Goal: Transaction & Acquisition: Purchase product/service

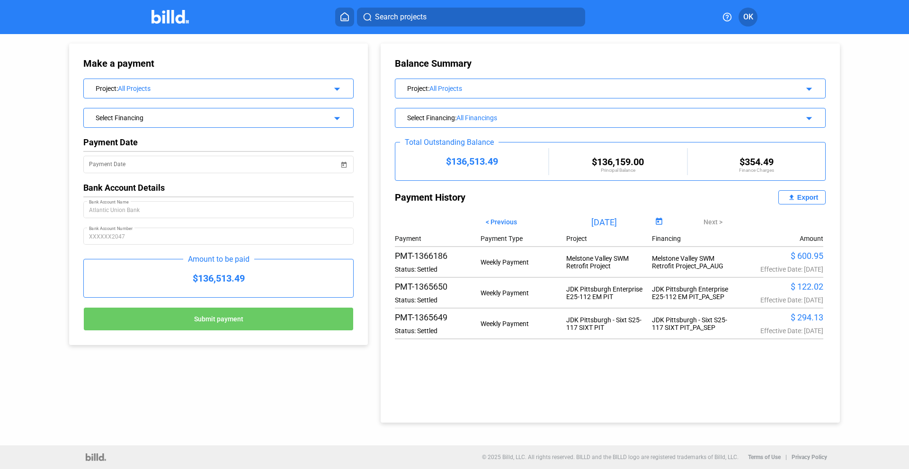
click at [336, 89] on mat-icon "arrow_drop_down" at bounding box center [335, 87] width 11 height 11
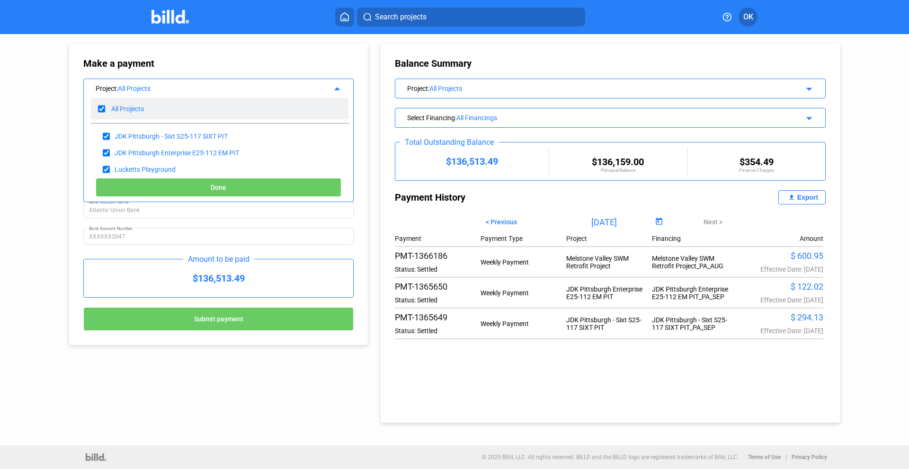
click at [99, 106] on input "checkbox" at bounding box center [101, 109] width 7 height 14
checkbox input "false"
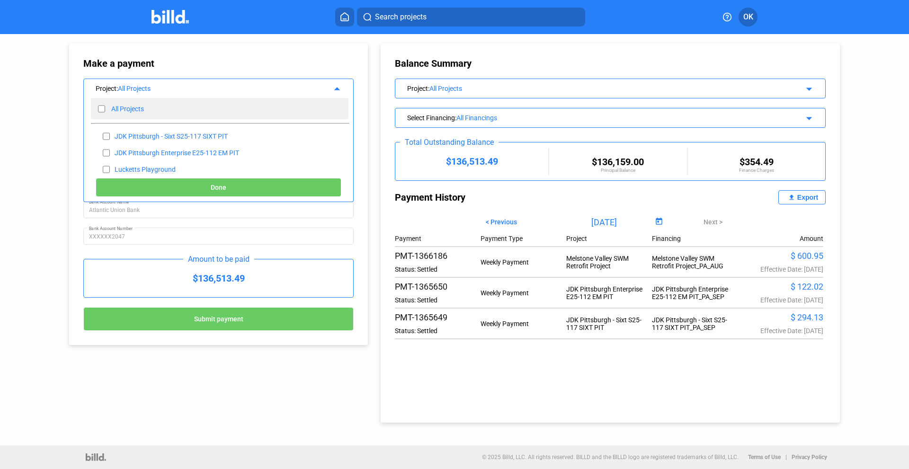
checkbox input "false"
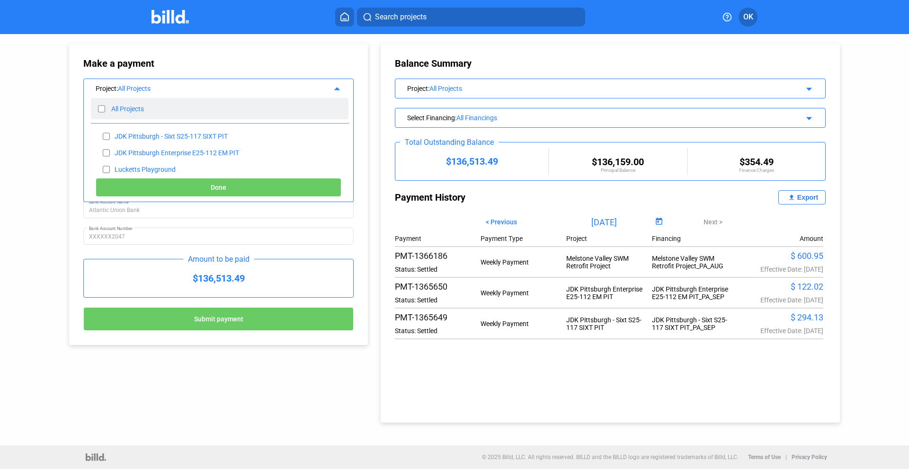
checkbox input "false"
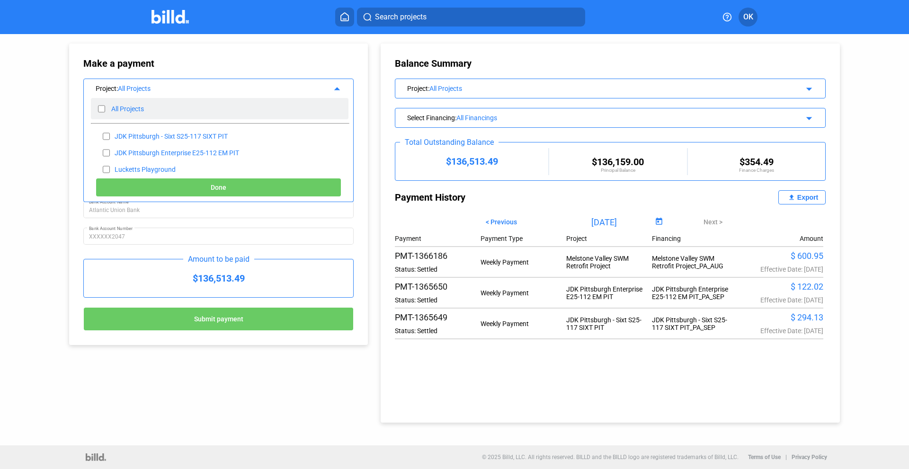
checkbox input "false"
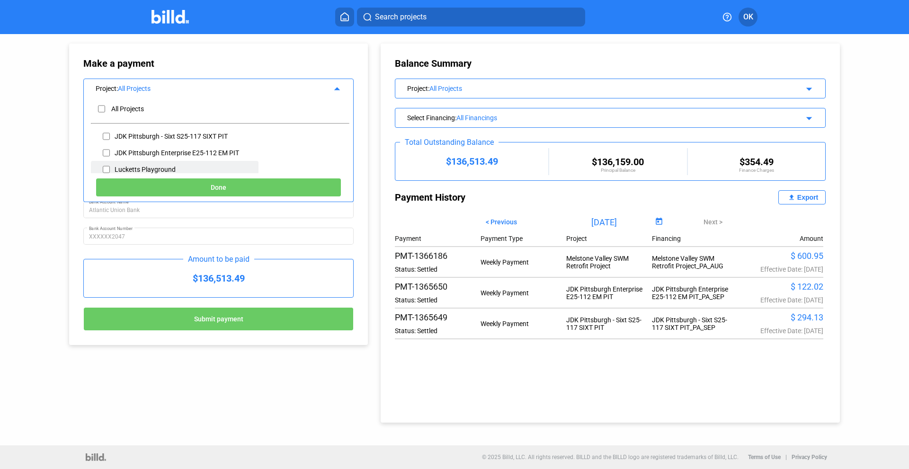
click at [131, 170] on div "Lucketts Playground" at bounding box center [145, 170] width 61 height 8
click at [808, 90] on mat-icon "arrow_drop_down" at bounding box center [807, 87] width 11 height 11
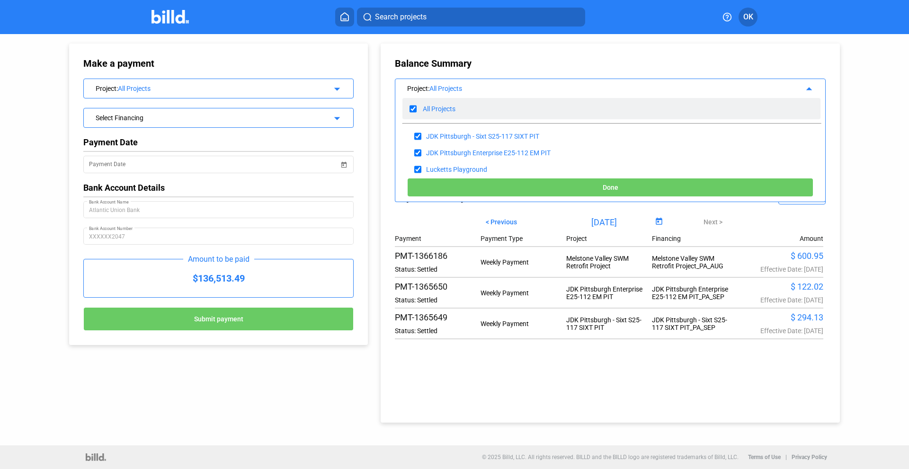
click at [410, 108] on input "checkbox" at bounding box center [413, 109] width 7 height 14
checkbox input "false"
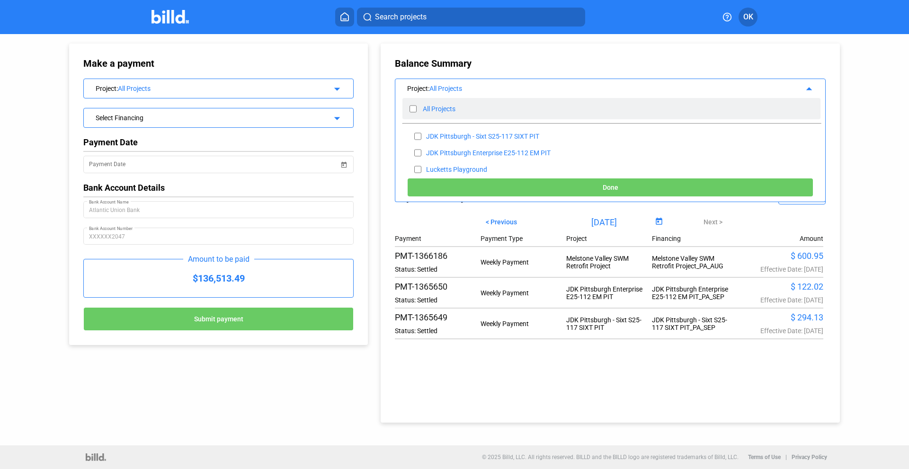
checkbox input "false"
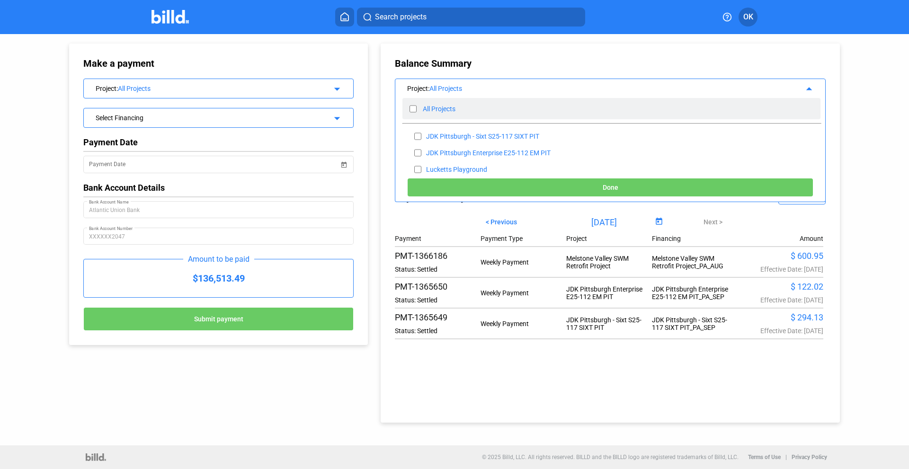
checkbox input "false"
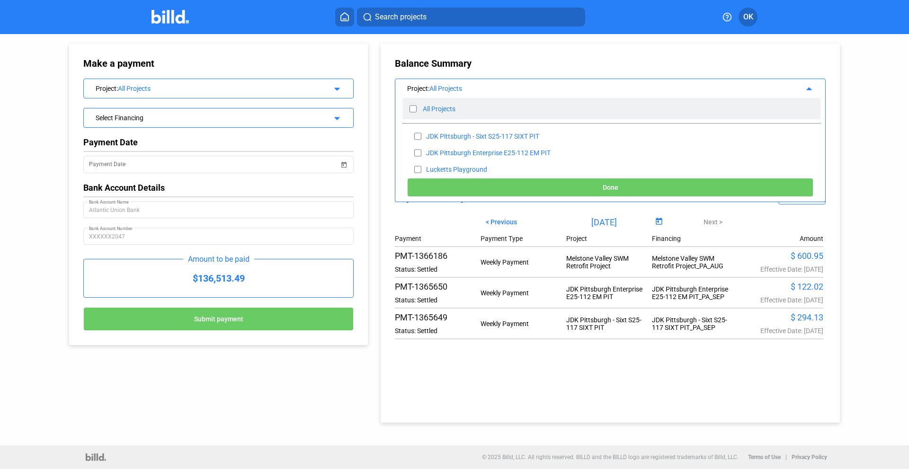
checkbox input "false"
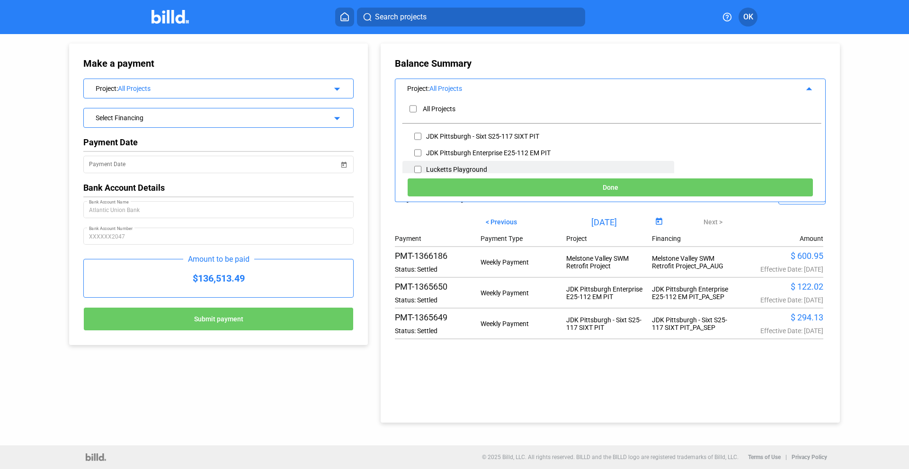
click at [439, 170] on div "Lucketts Playground" at bounding box center [456, 170] width 61 height 8
click at [340, 22] on button at bounding box center [344, 17] width 19 height 19
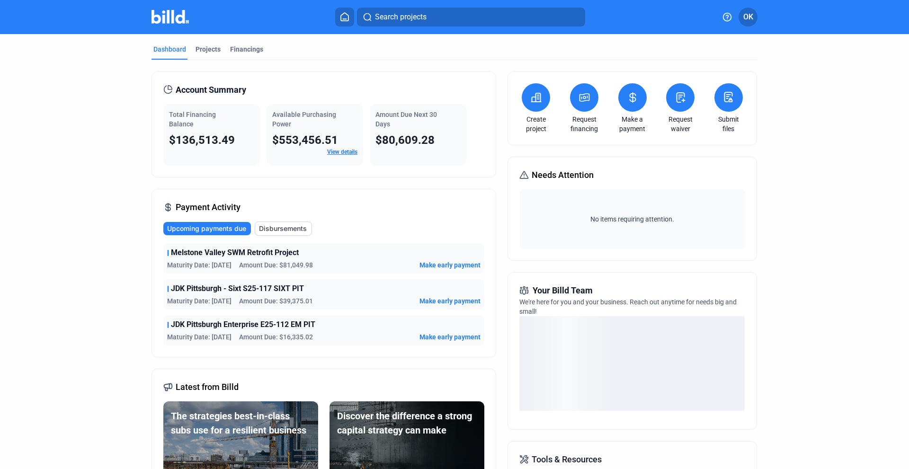
drag, startPoint x: 430, startPoint y: 267, endPoint x: 420, endPoint y: 268, distance: 10.0
click at [423, 268] on span "Make early payment" at bounding box center [450, 264] width 61 height 9
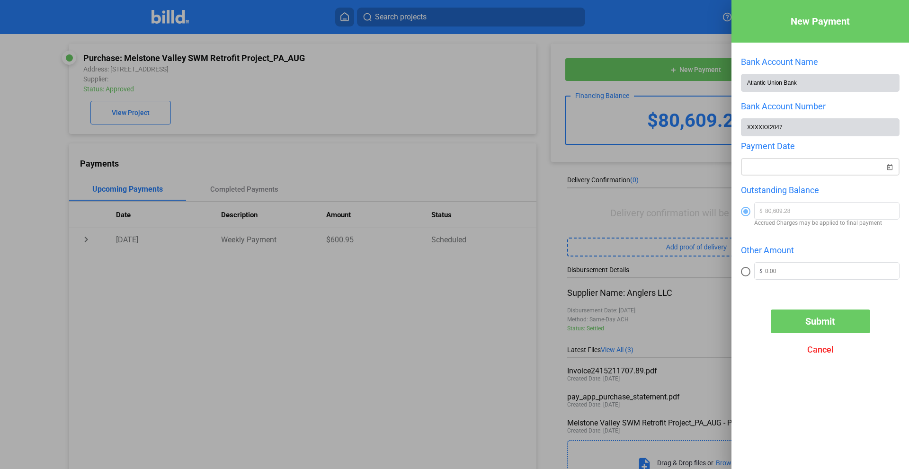
click at [889, 170] on span "Open calendar" at bounding box center [890, 161] width 23 height 23
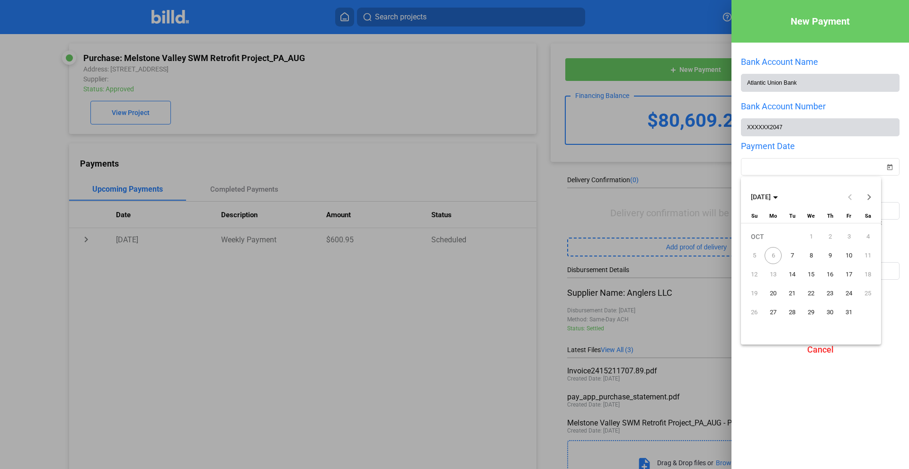
click at [791, 255] on span "7" at bounding box center [792, 255] width 17 height 17
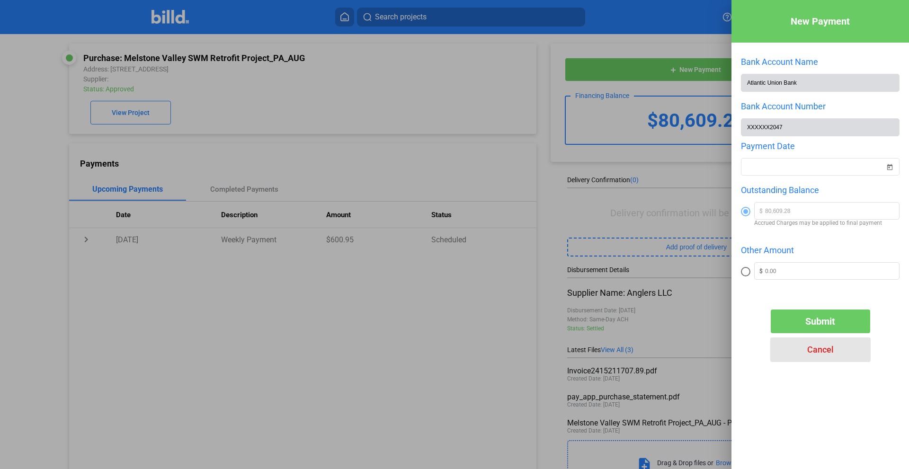
click at [815, 350] on span "Cancel" at bounding box center [821, 350] width 27 height 10
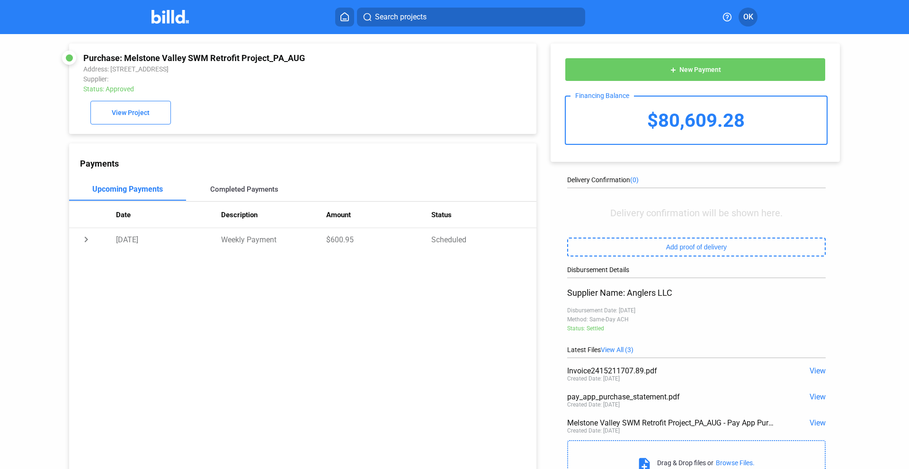
click at [231, 193] on div "Completed Payments" at bounding box center [244, 189] width 68 height 9
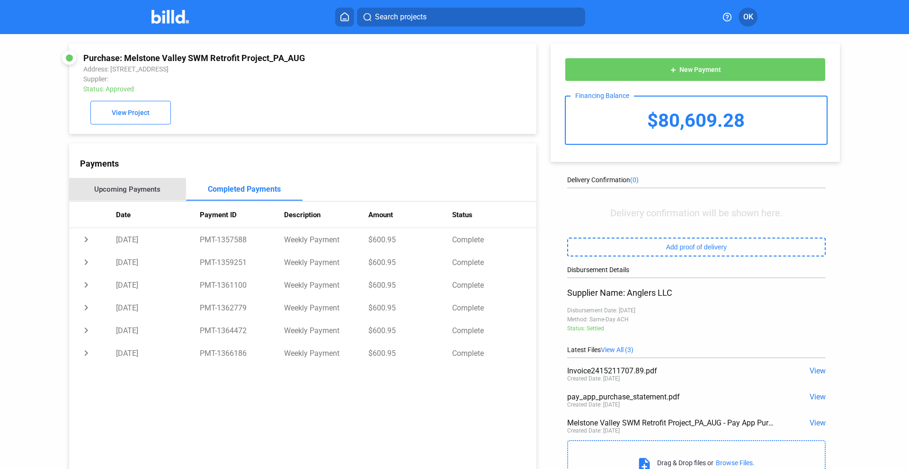
click at [114, 191] on div "Upcoming Payments" at bounding box center [127, 189] width 66 height 9
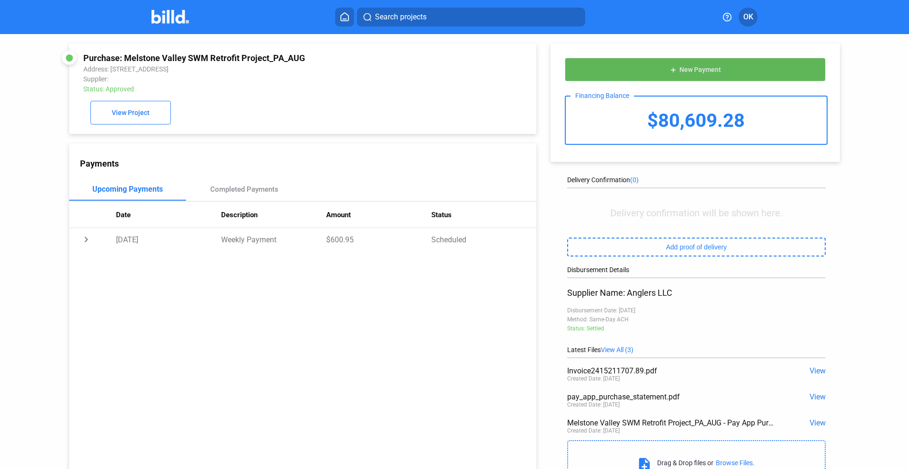
click at [692, 69] on span "New Payment" at bounding box center [701, 70] width 42 height 8
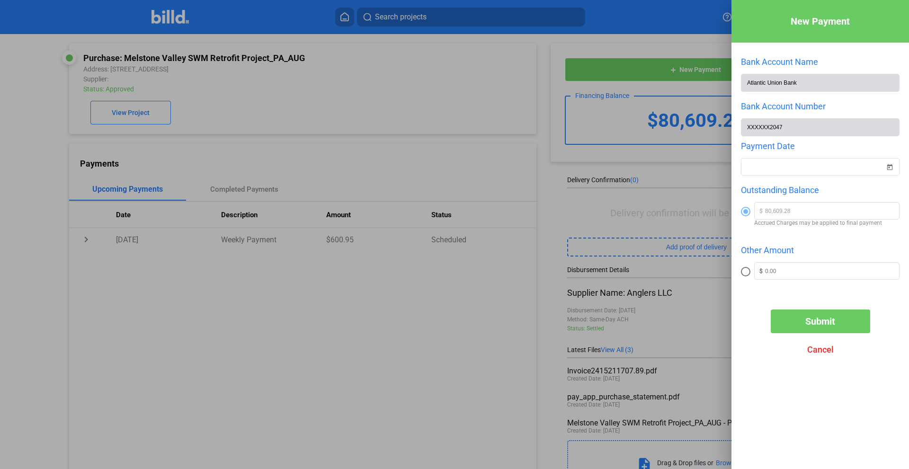
click at [566, 163] on div at bounding box center [454, 234] width 909 height 469
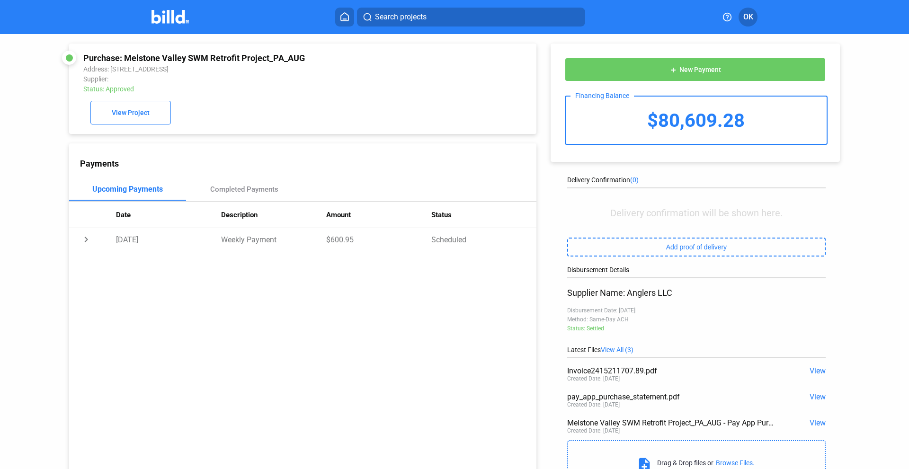
click at [170, 15] on img at bounding box center [170, 17] width 37 height 14
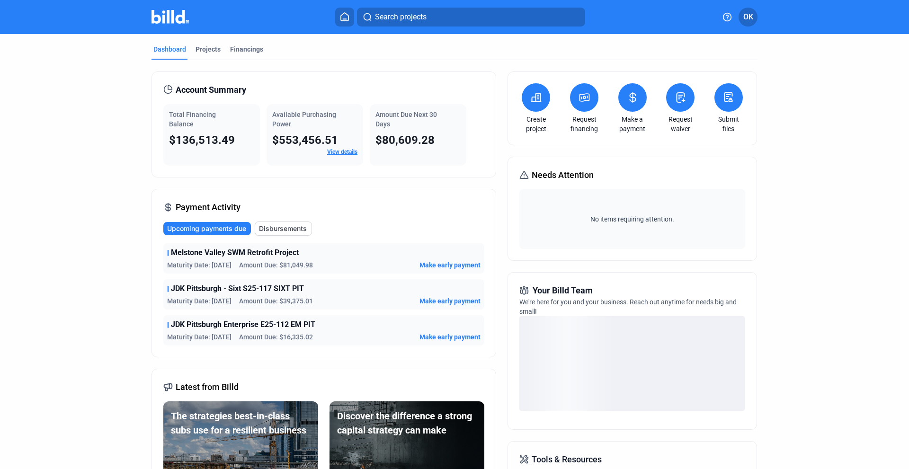
click at [627, 96] on icon at bounding box center [633, 97] width 12 height 11
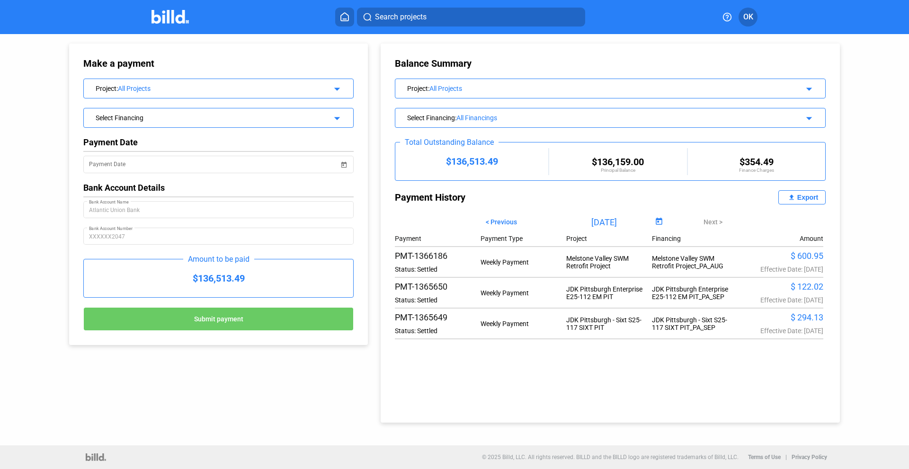
click at [335, 117] on mat-icon "arrow_drop_down" at bounding box center [335, 116] width 11 height 11
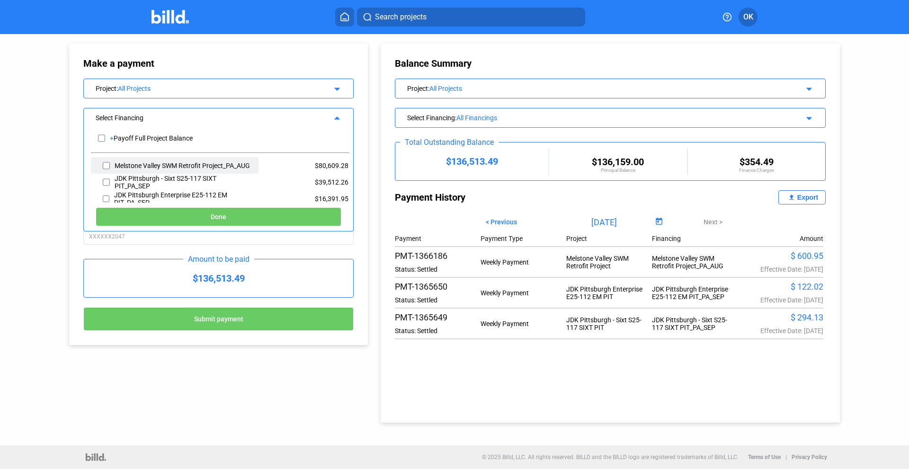
click at [108, 162] on input "checkbox" at bounding box center [106, 166] width 7 height 14
checkbox input "true"
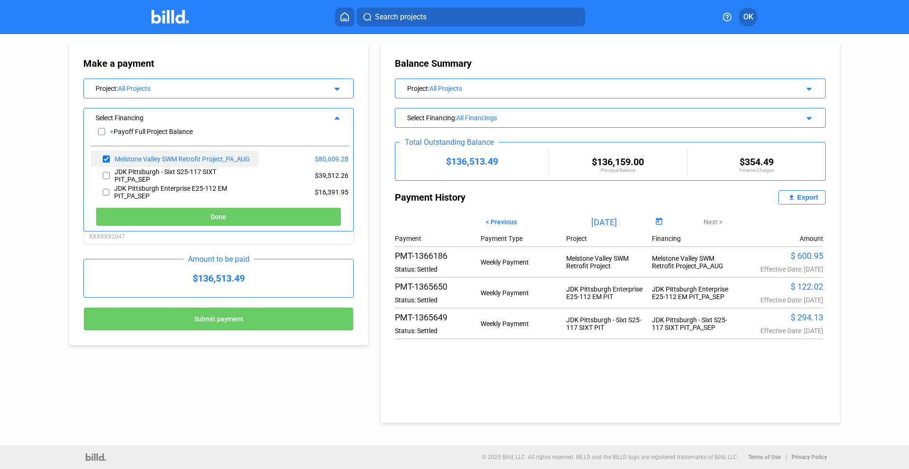
click at [167, 158] on div "Melstone Valley SWM Retrofit Project_PA_AUG" at bounding box center [182, 159] width 135 height 8
click at [224, 212] on button "Done" at bounding box center [219, 216] width 246 height 19
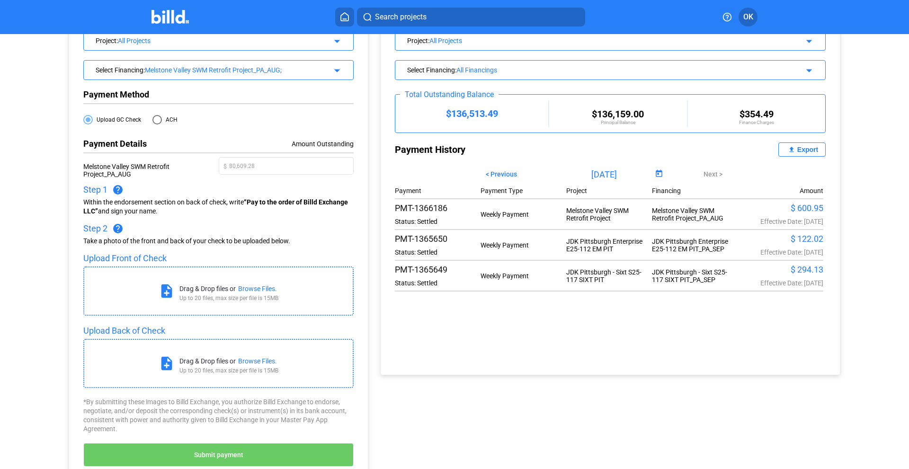
scroll to position [0, 0]
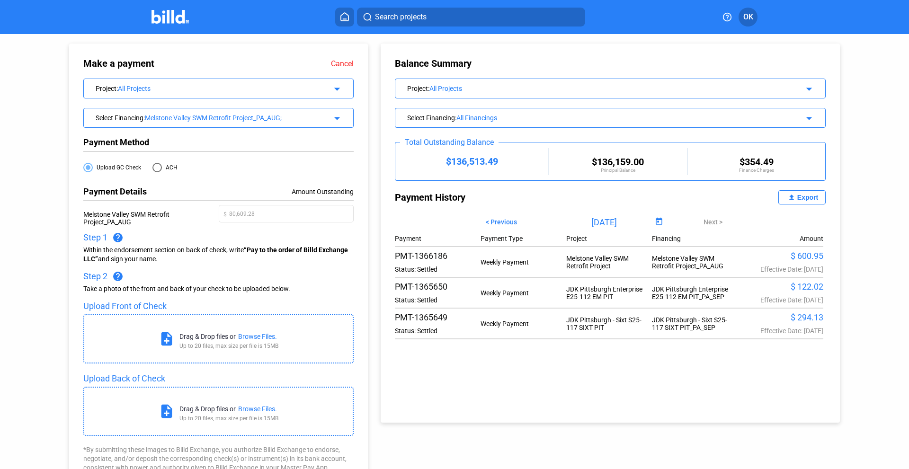
click at [154, 169] on span at bounding box center [157, 167] width 9 height 9
click at [154, 169] on input "ACH" at bounding box center [157, 167] width 9 height 9
radio input "true"
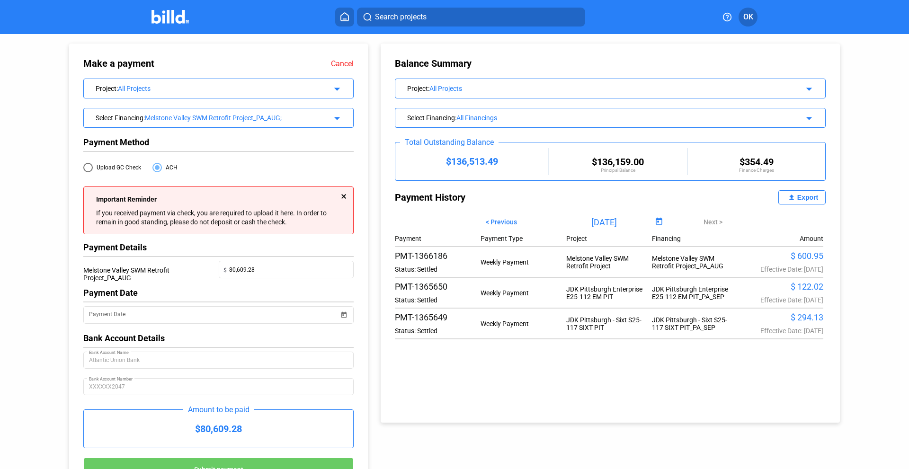
click at [334, 117] on mat-icon "arrow_drop_down" at bounding box center [335, 116] width 11 height 11
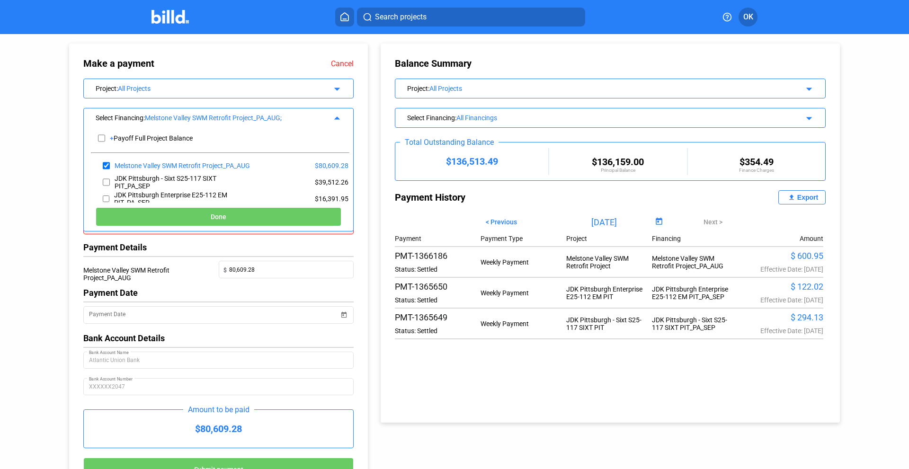
drag, startPoint x: 882, startPoint y: 153, endPoint x: 865, endPoint y: 157, distance: 17.9
click at [882, 154] on div "Make a payment Cancel Project : All Projects arrow_drop_down Select Financing :…" at bounding box center [454, 265] width 909 height 462
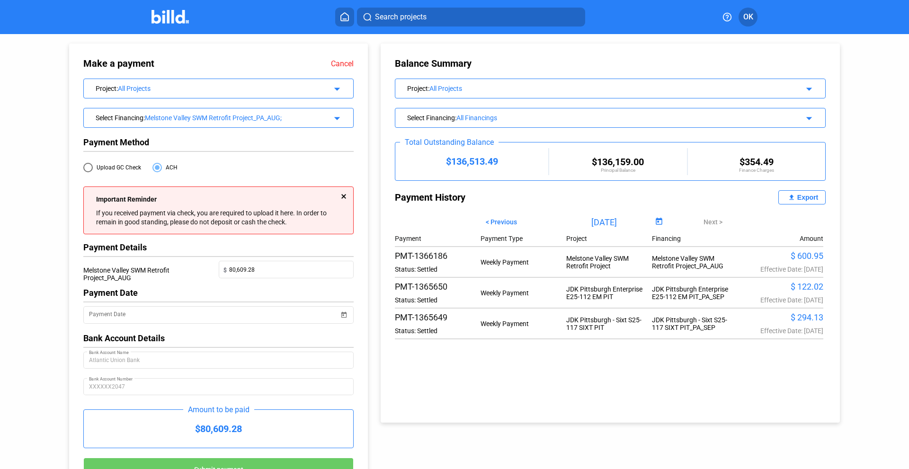
click at [335, 117] on mat-icon "arrow_drop_down" at bounding box center [335, 116] width 11 height 11
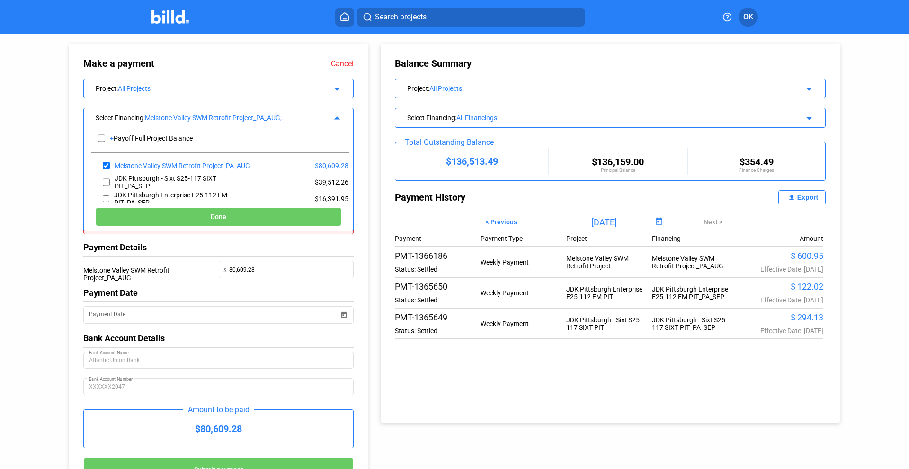
click at [35, 202] on div "Make a payment Cancel Project : All Projects arrow_drop_down Select Financing :…" at bounding box center [454, 265] width 909 height 462
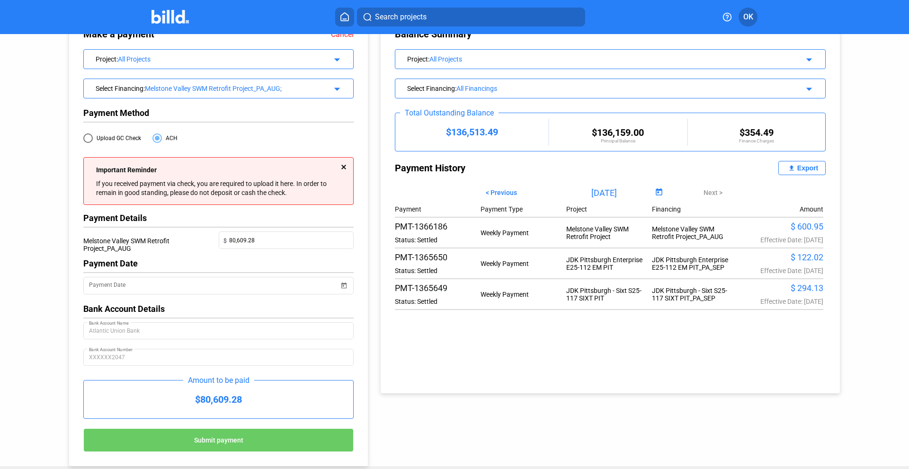
scroll to position [52, 0]
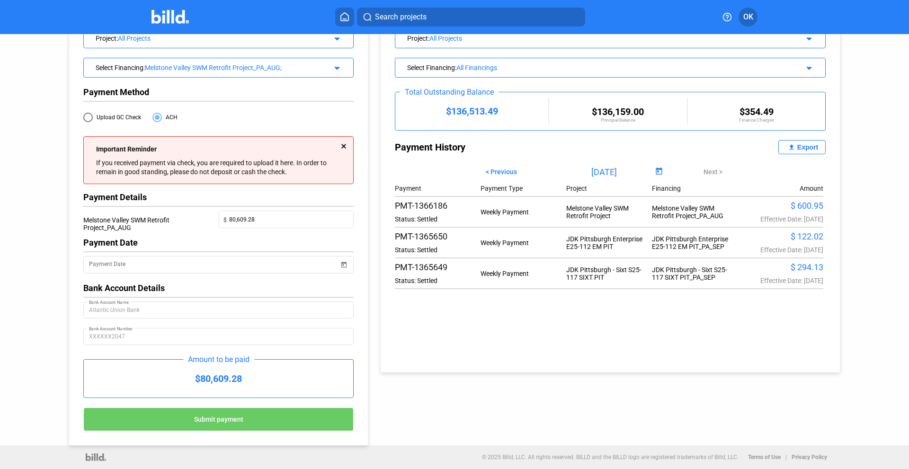
drag, startPoint x: 226, startPoint y: 424, endPoint x: 185, endPoint y: 221, distance: 207.4
click at [185, 220] on div "Make a payment Cancel Project : All Projects arrow_drop_down Select Financing :…" at bounding box center [218, 220] width 270 height 424
click at [142, 263] on input "Payment Date" at bounding box center [214, 265] width 250 height 11
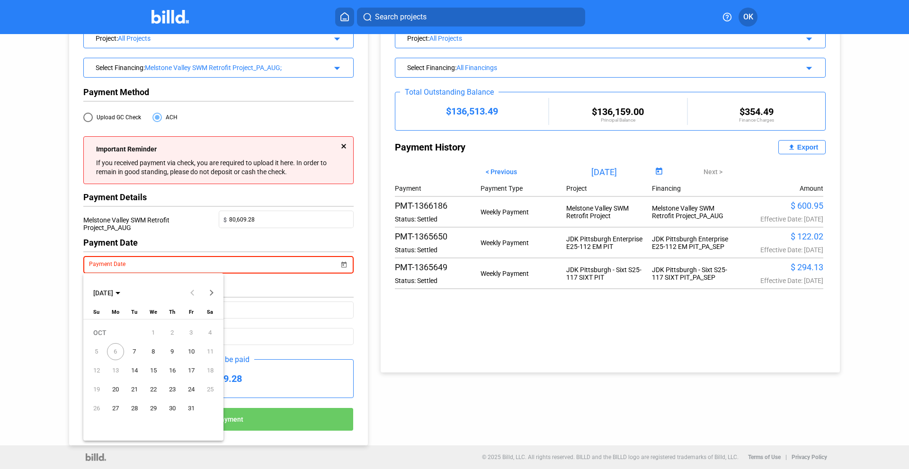
click at [135, 350] on span "7" at bounding box center [134, 351] width 17 height 17
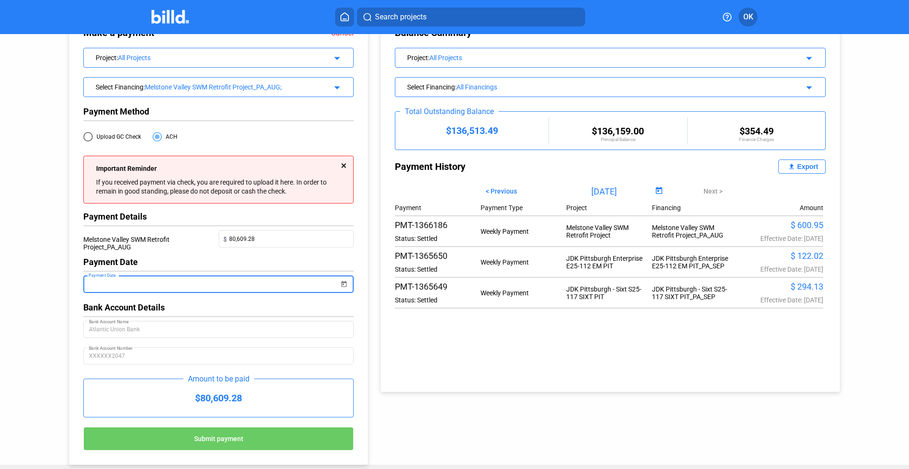
scroll to position [47, 0]
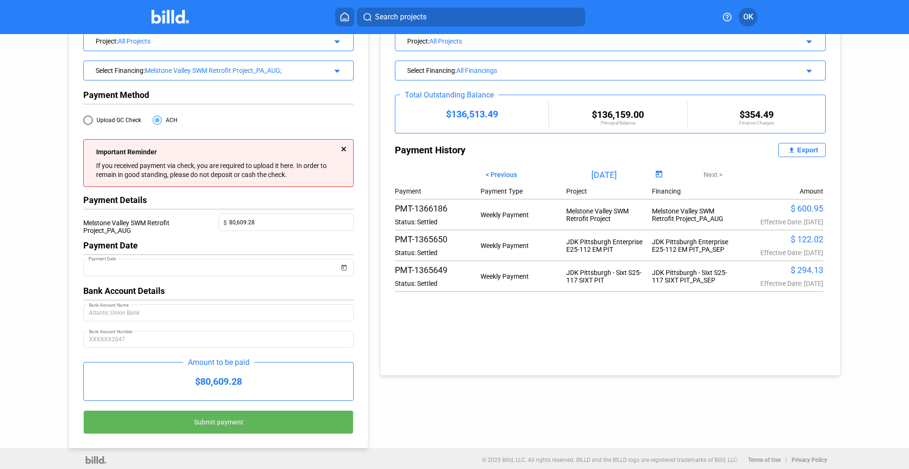
click at [214, 423] on span "Submit payment" at bounding box center [218, 423] width 49 height 8
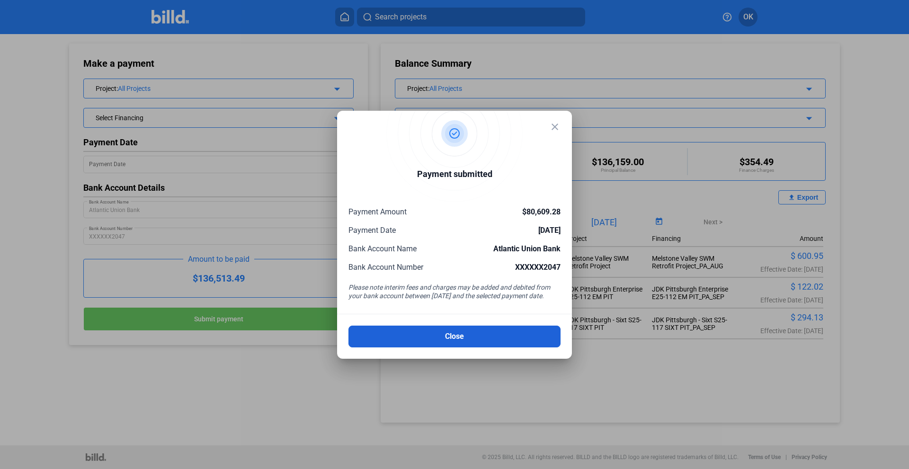
click at [461, 341] on button "Close" at bounding box center [455, 337] width 212 height 22
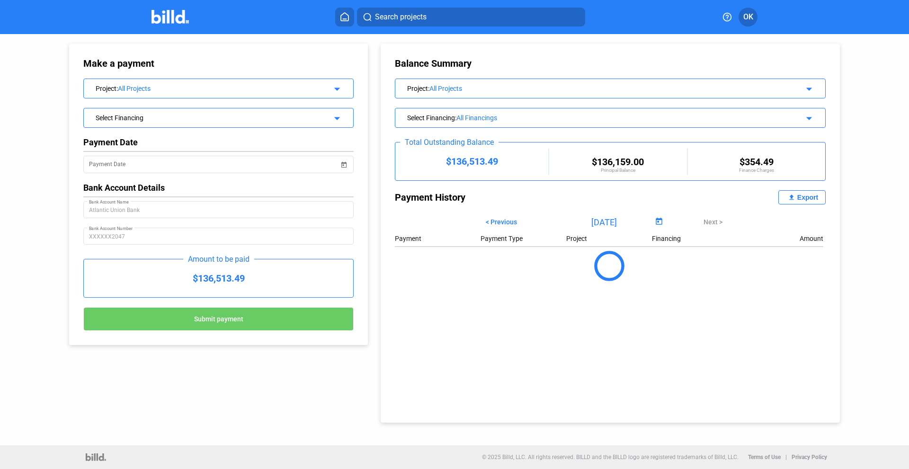
click at [13, 254] on div "Make a payment Project : All Projects arrow_drop_down Select Financing arrow_dr…" at bounding box center [454, 240] width 909 height 412
